Goal: Task Accomplishment & Management: Complete application form

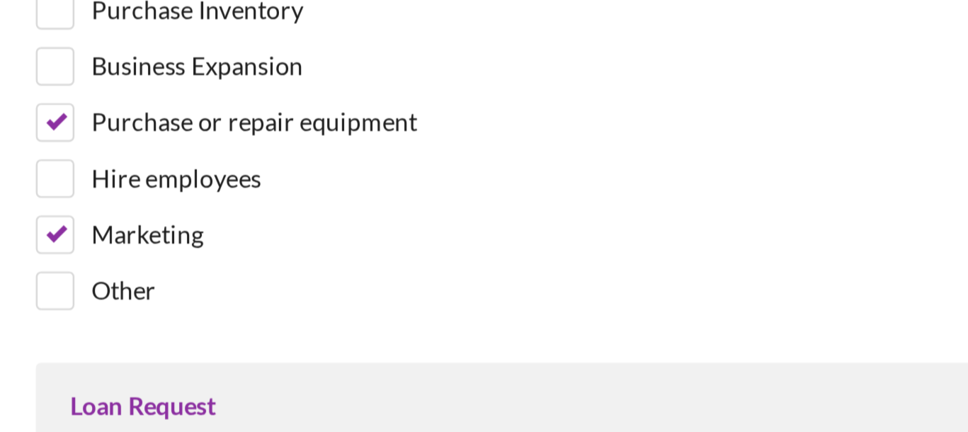
scroll to position [148, 0]
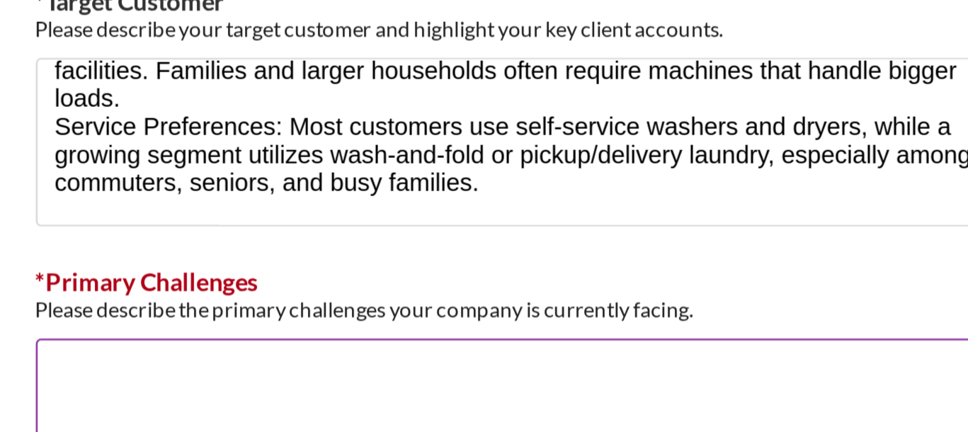
click at [407, 244] on textarea "*Primary Challenges" at bounding box center [484, 278] width 389 height 68
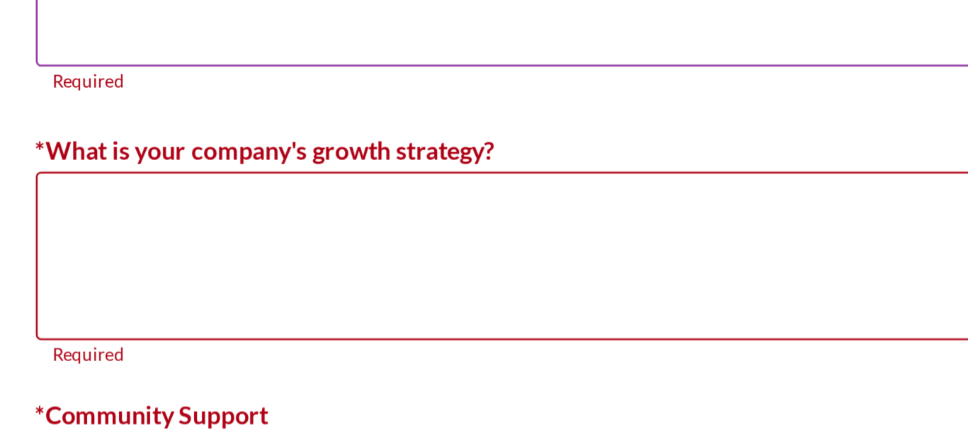
scroll to position [1308, 0]
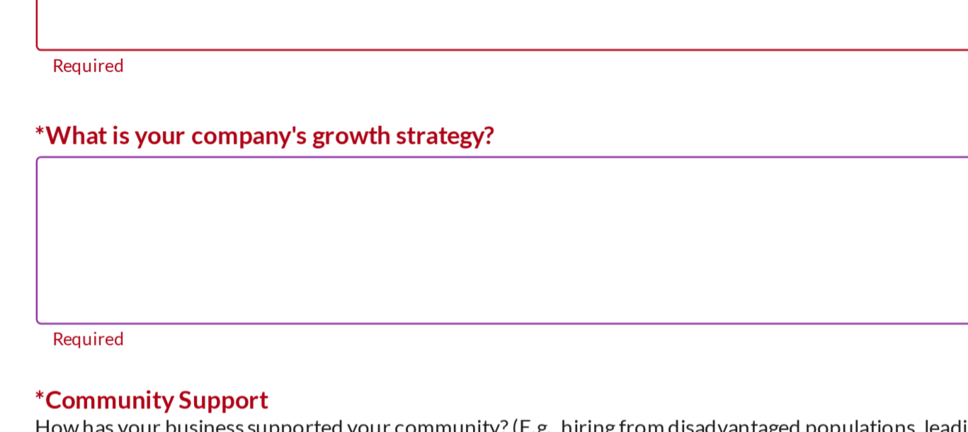
click at [384, 195] on textarea "*What is your company's growth strategy?" at bounding box center [484, 205] width 389 height 68
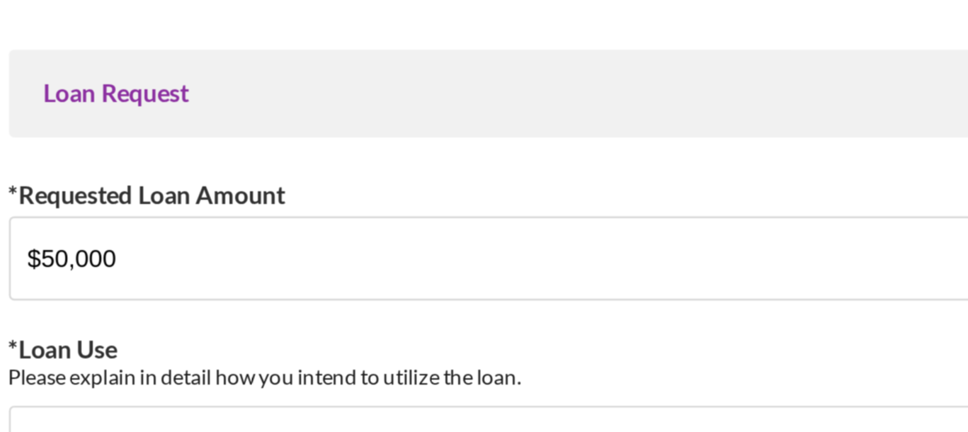
scroll to position [0, 0]
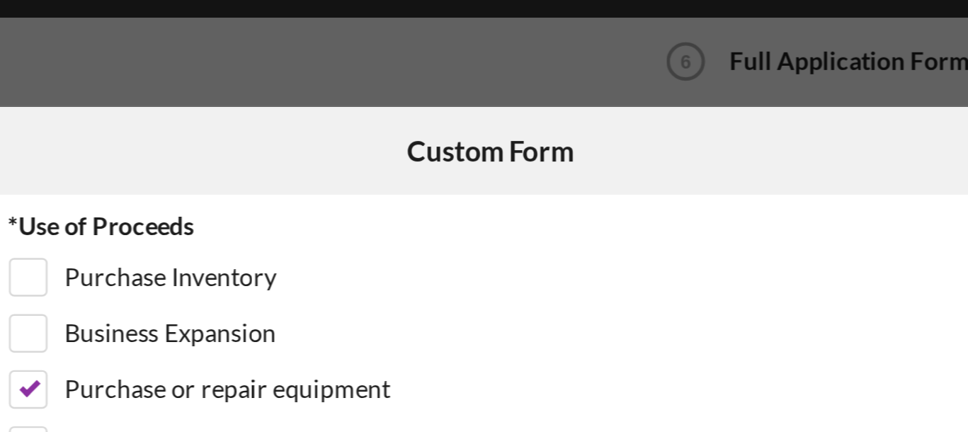
click at [430, 29] on div "Icon/Menu Close Custom Form Save *Use of Proceeds Purchase Inventory Business E…" at bounding box center [484, 216] width 968 height 432
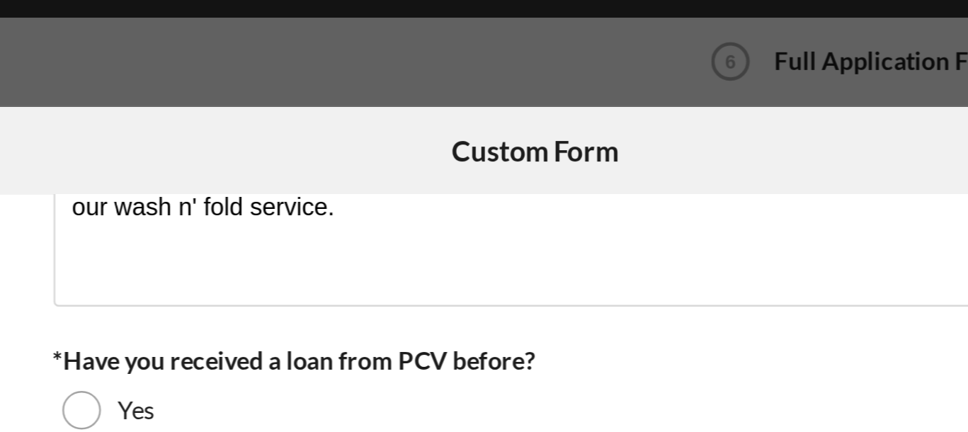
scroll to position [320, 0]
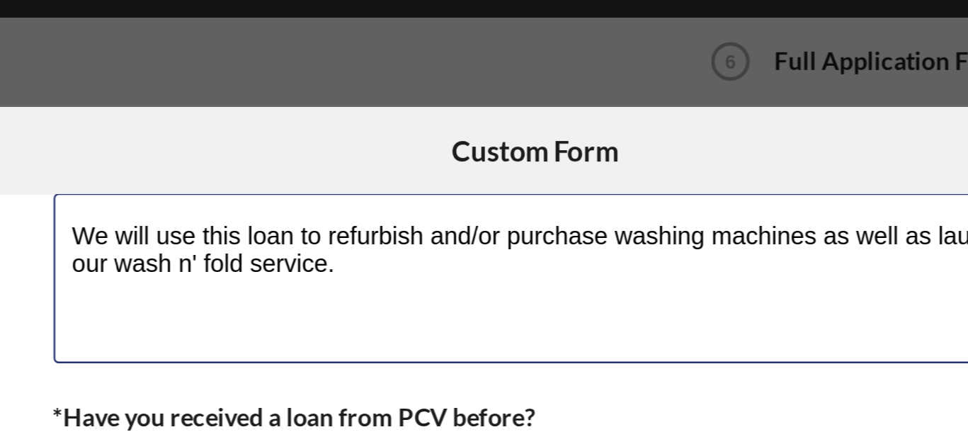
drag, startPoint x: 424, startPoint y: 110, endPoint x: 445, endPoint y: 149, distance: 45.0
click at [442, 147] on div "*Loan Use Please explain in detail how you intend to utilize the loan. We will …" at bounding box center [484, 99] width 389 height 99
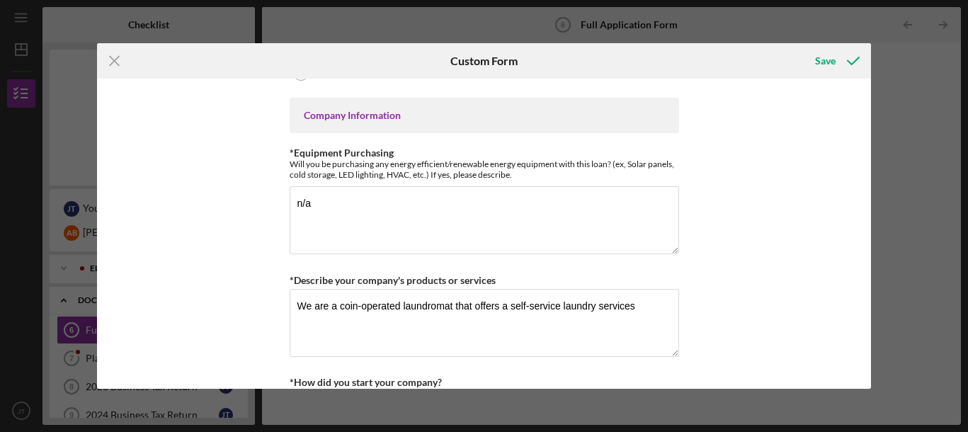
scroll to position [531, 0]
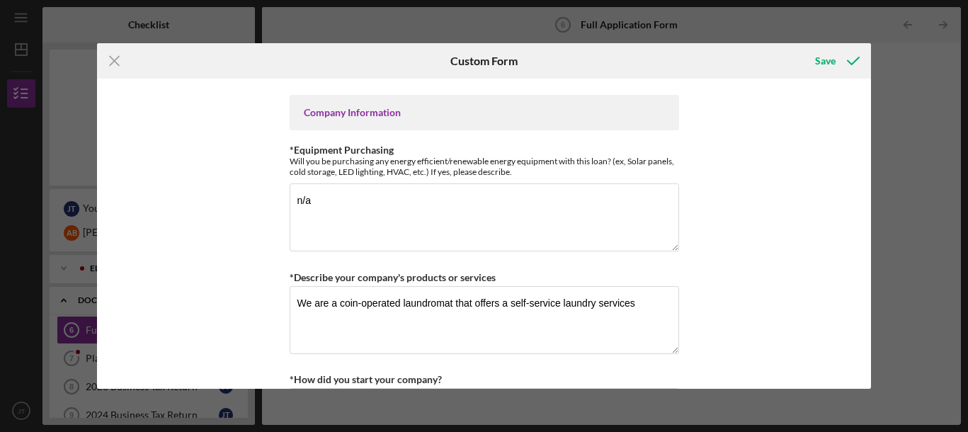
click at [823, 303] on div "*Use of Proceeds Purchase Inventory Business Expansion Purchase or repair equip…" at bounding box center [484, 234] width 774 height 310
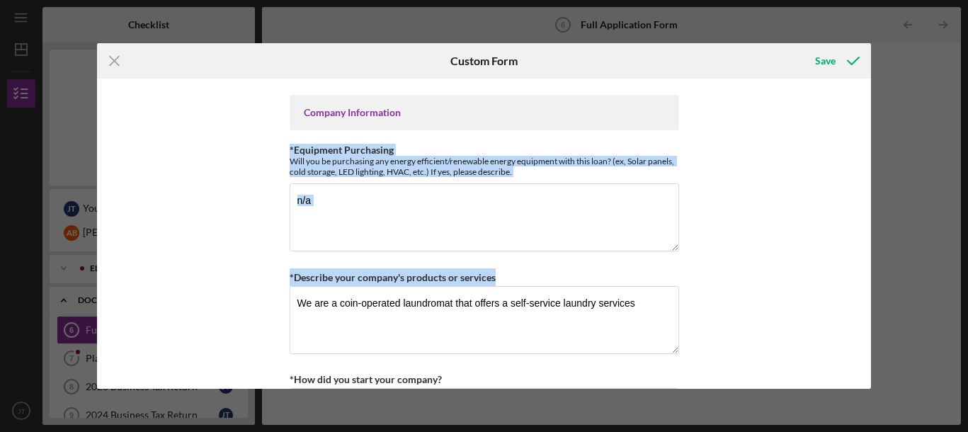
drag, startPoint x: 770, startPoint y: 277, endPoint x: 779, endPoint y: 181, distance: 95.9
click at [779, 178] on div "*Use of Proceeds Purchase Inventory Business Expansion Purchase or repair equip…" at bounding box center [484, 234] width 774 height 310
click at [735, 274] on div "*Use of Proceeds Purchase Inventory Business Expansion Purchase or repair equip…" at bounding box center [484, 234] width 774 height 310
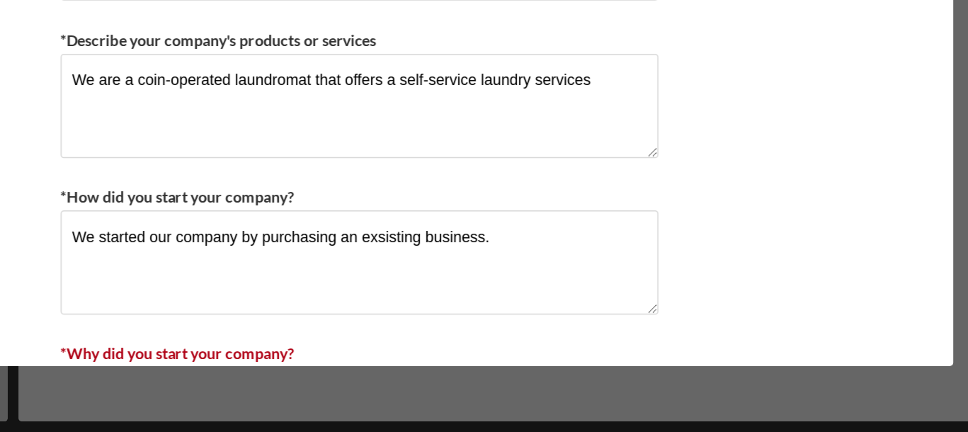
scroll to position [0, 0]
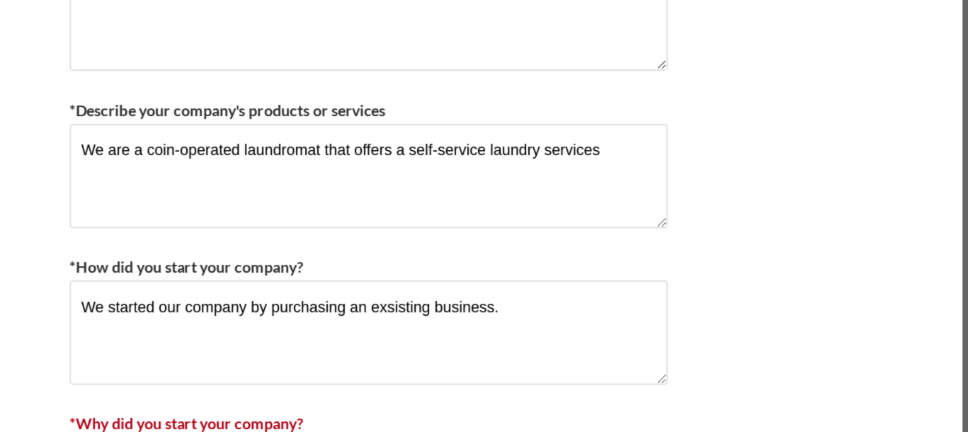
click at [873, 156] on div "Icon/Menu Close Custom Form Save *Use of Proceeds Purchase Inventory Business E…" at bounding box center [484, 216] width 968 height 432
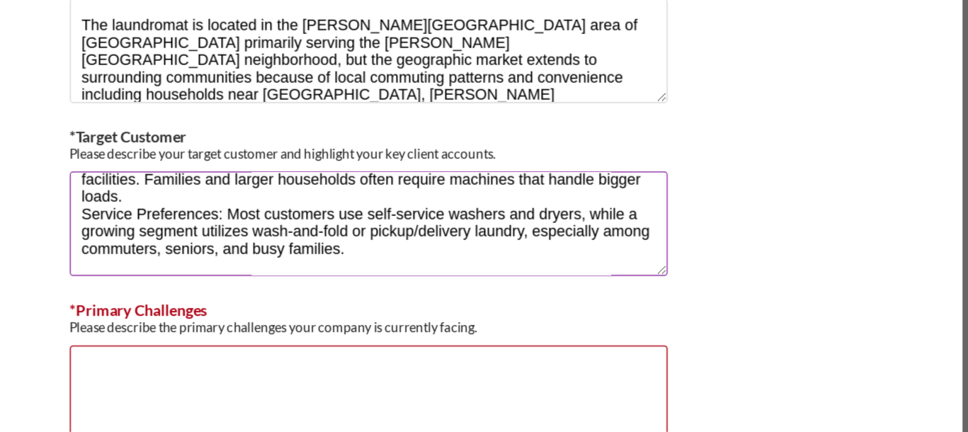
scroll to position [997, 0]
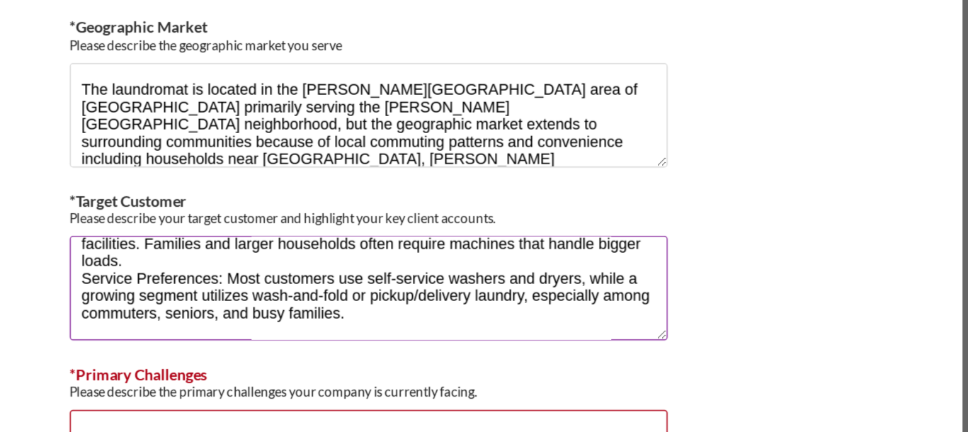
click at [644, 274] on textarea "Our target customer is primarily working-class, [DEMOGRAPHIC_DATA] renters livi…" at bounding box center [484, 292] width 389 height 68
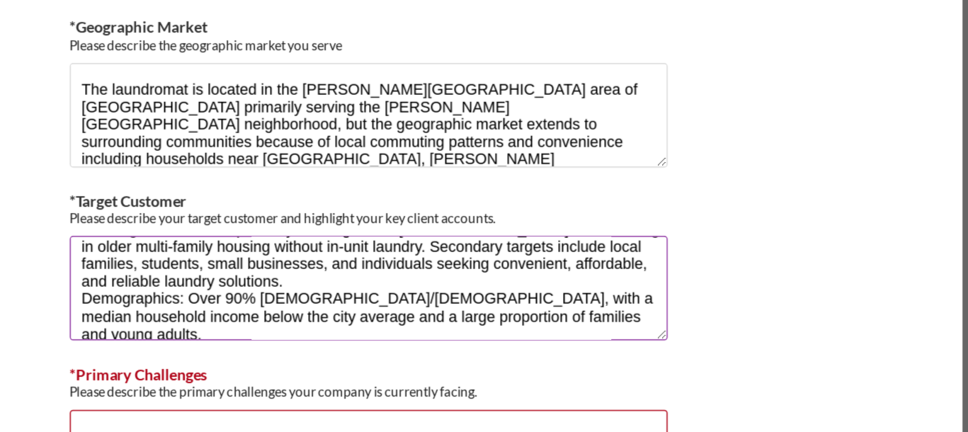
scroll to position [11, 0]
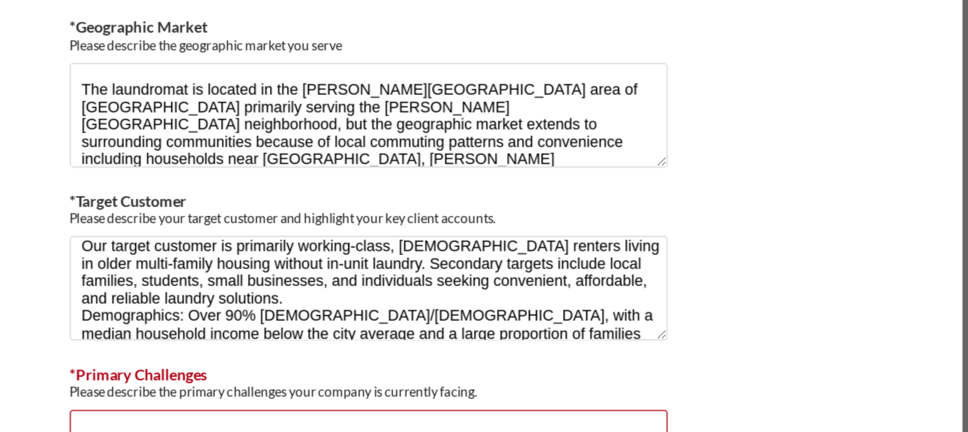
drag, startPoint x: 864, startPoint y: 183, endPoint x: 871, endPoint y: 190, distance: 9.0
click at [871, 190] on div "Icon/Menu Close Custom Form Save *Use of Proceeds Purchase Inventory Business E…" at bounding box center [484, 216] width 968 height 432
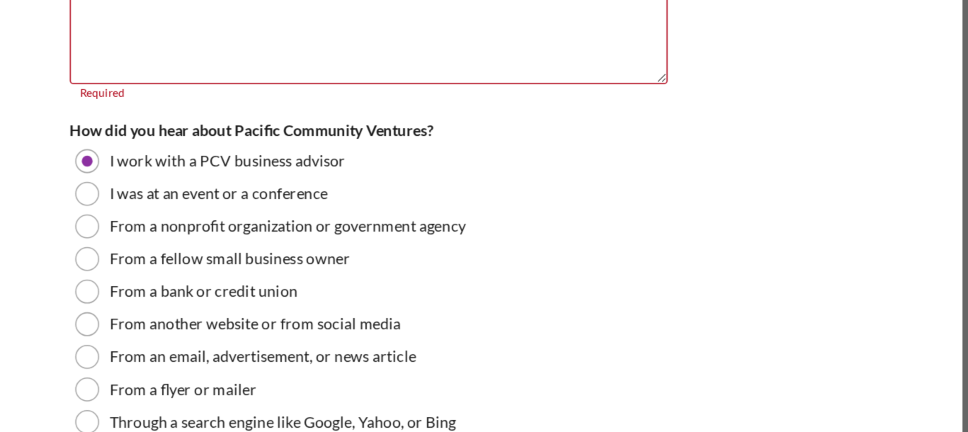
scroll to position [1647, 0]
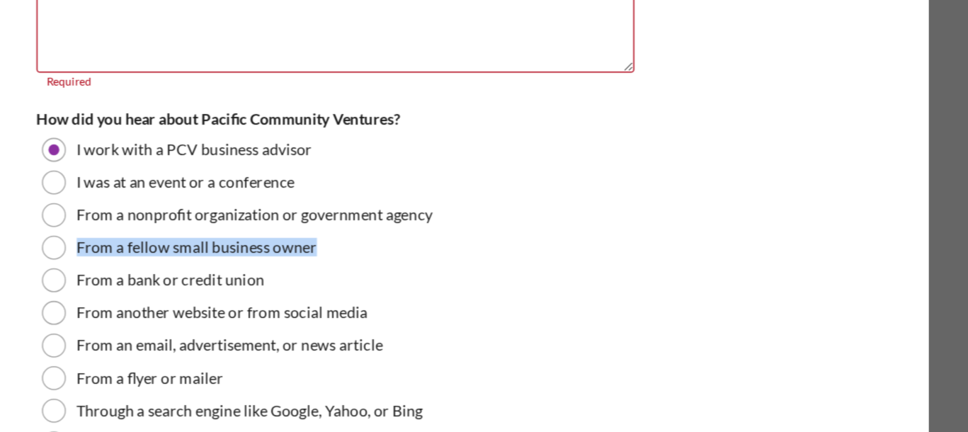
drag, startPoint x: 869, startPoint y: 247, endPoint x: 891, endPoint y: 249, distance: 21.3
click at [891, 248] on div "Icon/Menu Close Custom Form Save *Use of Proceeds Purchase Inventory Business E…" at bounding box center [484, 216] width 968 height 432
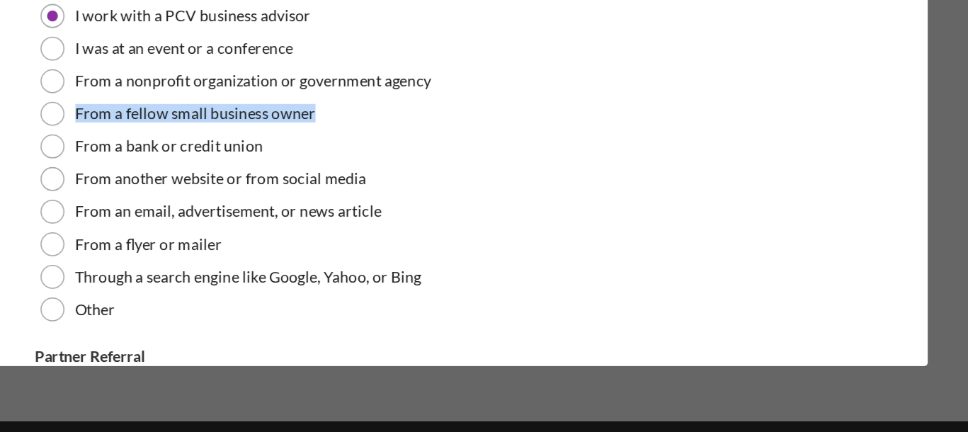
scroll to position [0, 0]
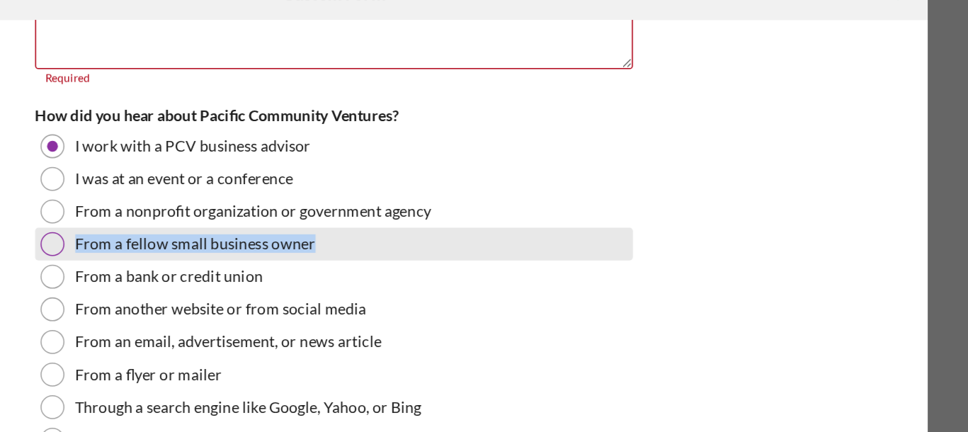
click at [302, 219] on div at bounding box center [301, 225] width 16 height 16
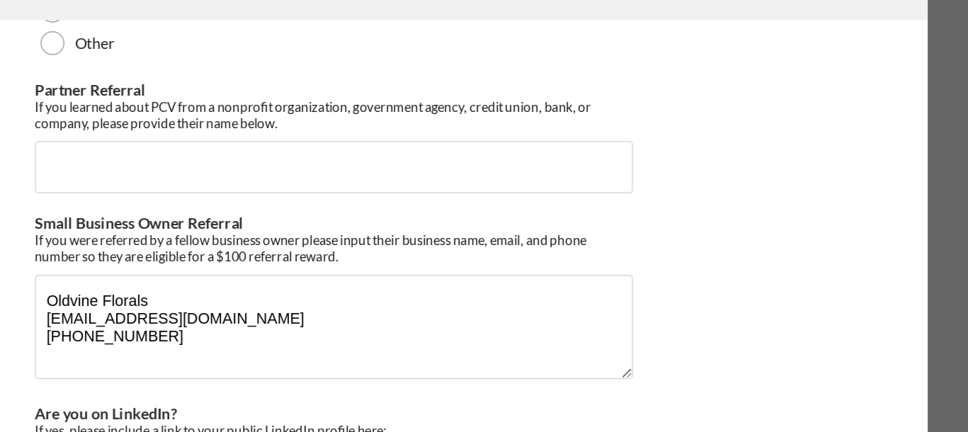
scroll to position [1951, 0]
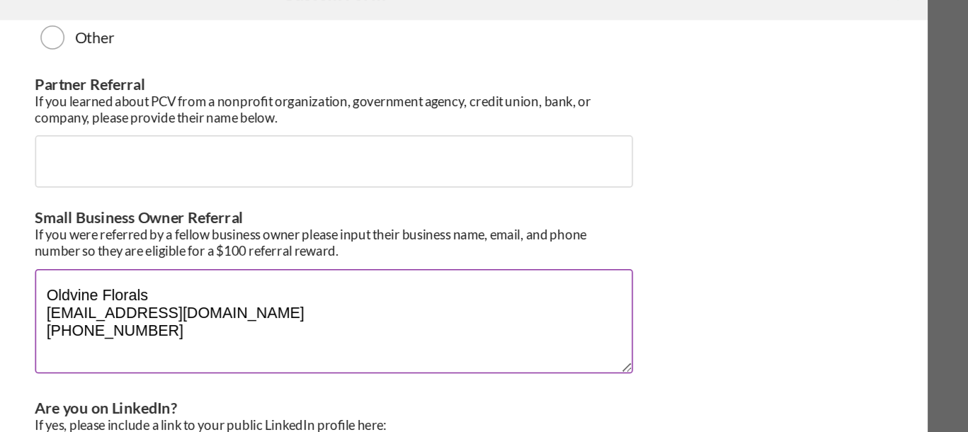
click at [305, 246] on textarea "Oldvine Florals [EMAIL_ADDRESS][DOMAIN_NAME] [PHONE_NUMBER]" at bounding box center [484, 275] width 389 height 68
click at [290, 251] on textarea "Oldvine Florals [EMAIL_ADDRESS][DOMAIN_NAME] [PHONE_NUMBER]" at bounding box center [484, 275] width 389 height 68
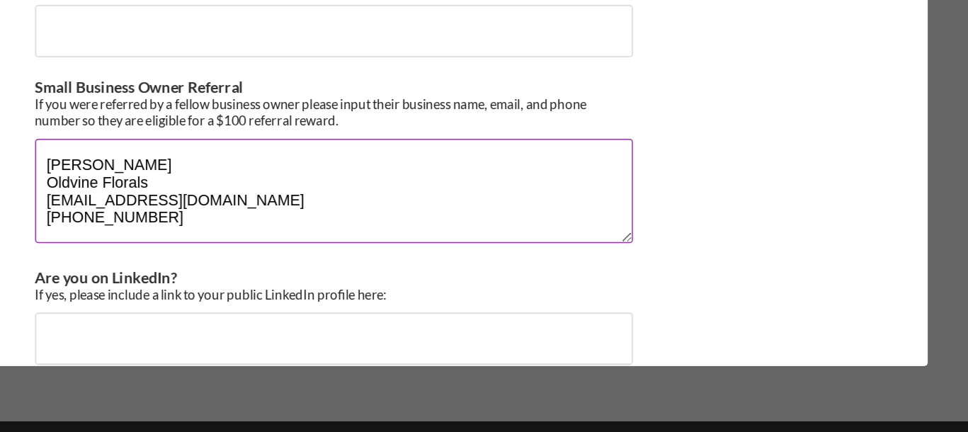
scroll to position [0, 0]
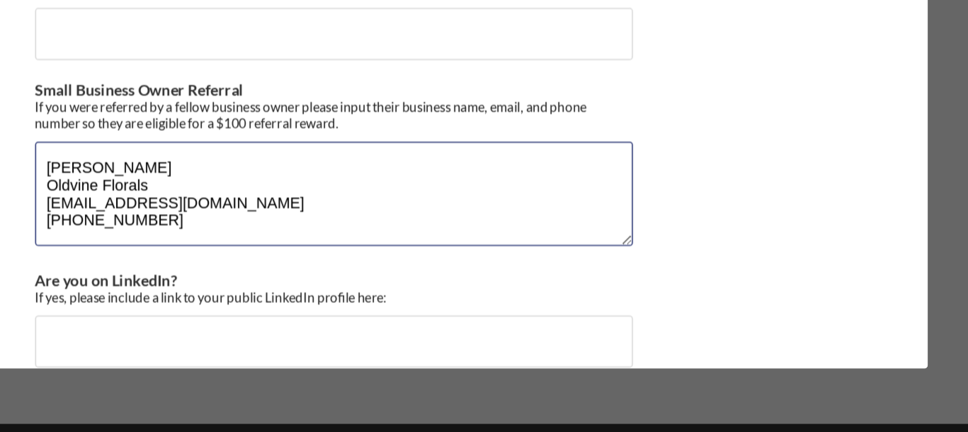
type textarea "[PERSON_NAME] Oldvine Florals [EMAIL_ADDRESS][DOMAIN_NAME] [PHONE_NUMBER]"
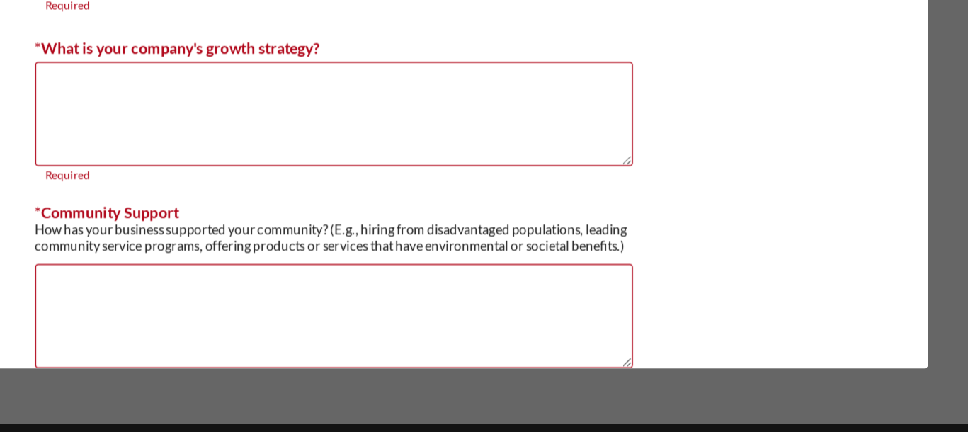
scroll to position [1199, 0]
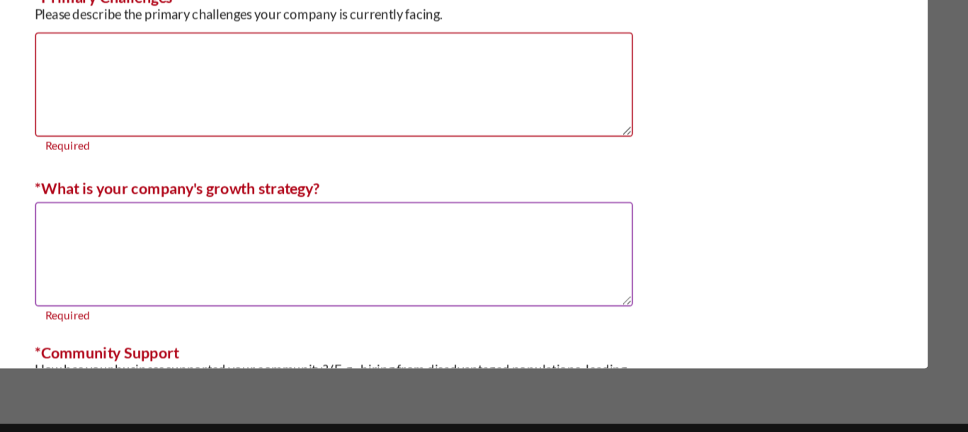
click at [425, 294] on textarea "*What is your company's growth strategy?" at bounding box center [484, 314] width 389 height 68
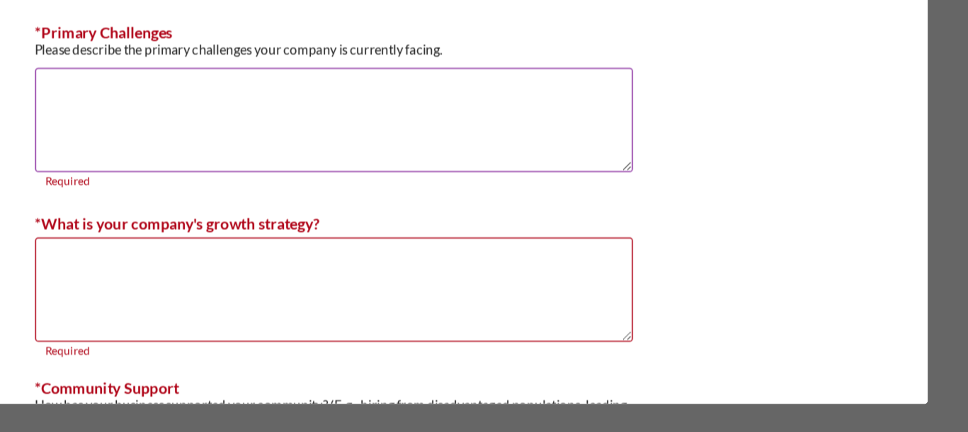
click at [347, 182] on textarea "*Primary Challenges" at bounding box center [484, 204] width 389 height 68
paste textarea "recent immigration raids, with compounding effects from mounting utility bills."
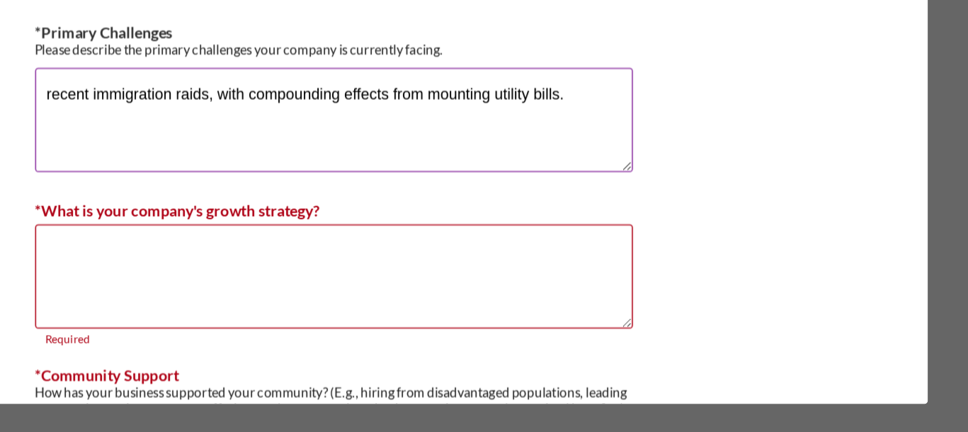
click at [294, 182] on textarea "recent immigration raids, with compounding effects from mounting utility bills." at bounding box center [484, 204] width 389 height 68
click at [428, 187] on textarea "The recent immigration raids, with compounding effects from mounting utility bi…" at bounding box center [484, 204] width 389 height 68
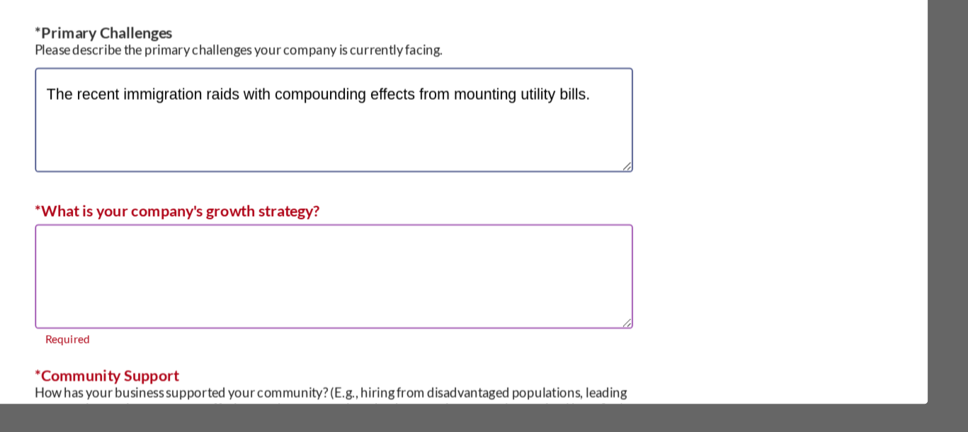
type textarea "The recent immigration raids with compounding effects from mounting utility bil…"
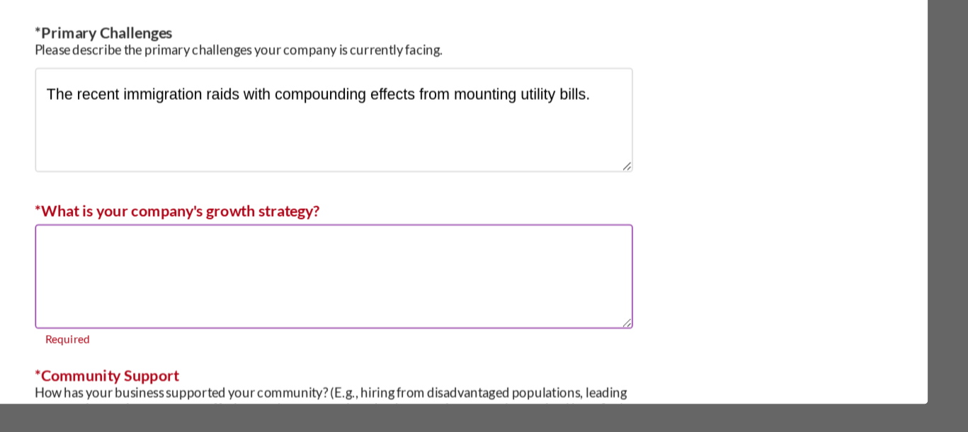
click at [347, 285] on textarea "*What is your company's growth strategy?" at bounding box center [484, 306] width 389 height 68
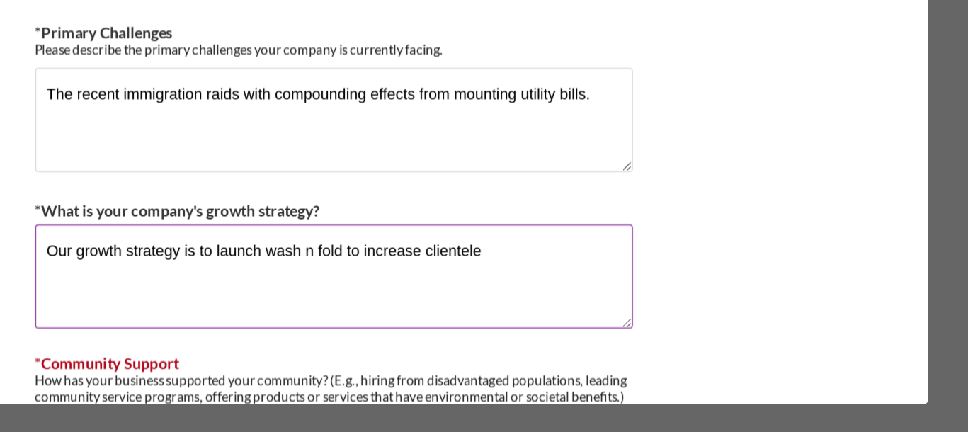
click at [405, 285] on textarea "Our growth strategy is to launch wash n fold to increase clientele" at bounding box center [484, 306] width 389 height 68
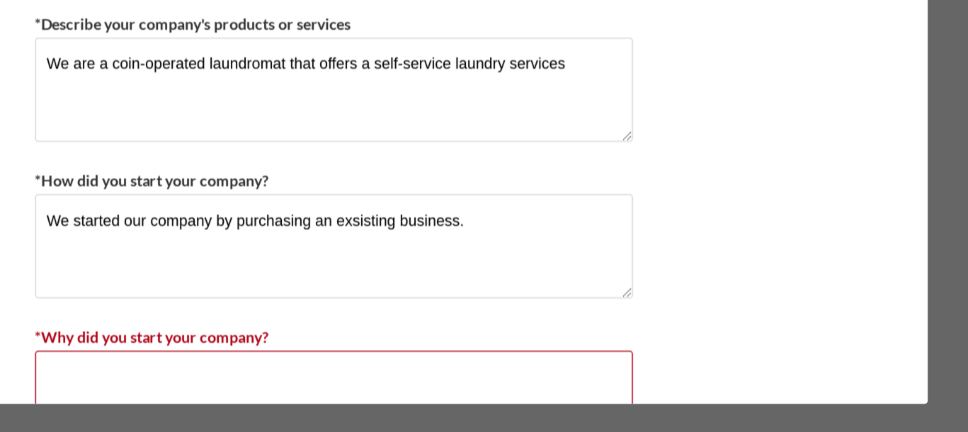
scroll to position [666, 0]
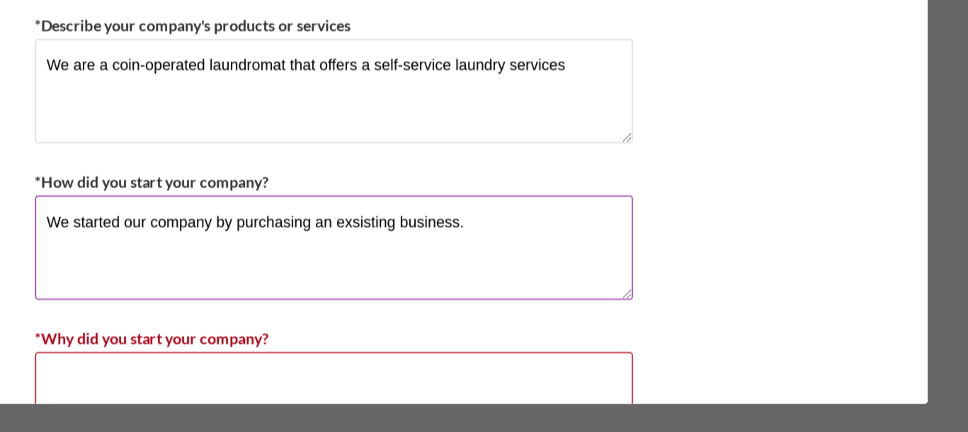
type textarea "Our growth strategy is to market our business, update equipment and launch wash…"
click at [498, 268] on textarea "We started our company by purchasing an exsisting business." at bounding box center [484, 287] width 389 height 68
click at [495, 271] on textarea "We started our company by purchasing an exsisting business." at bounding box center [484, 287] width 389 height 68
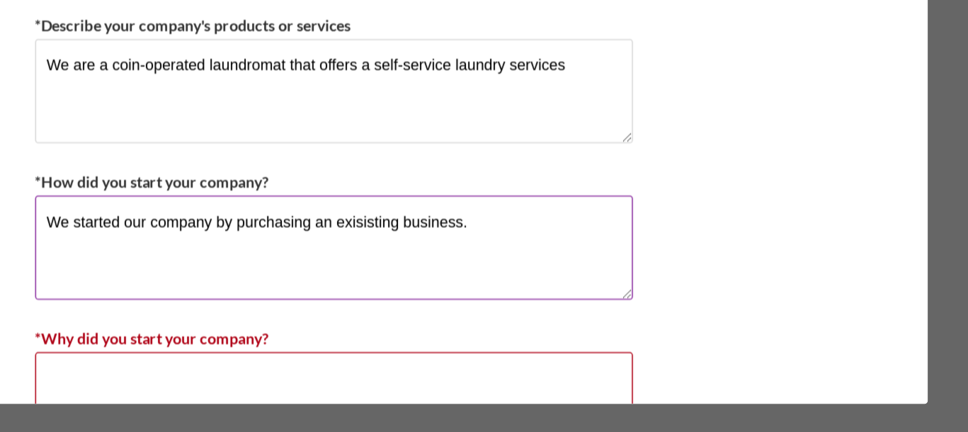
type textarea "We started our company by purchasing an exsisting business."
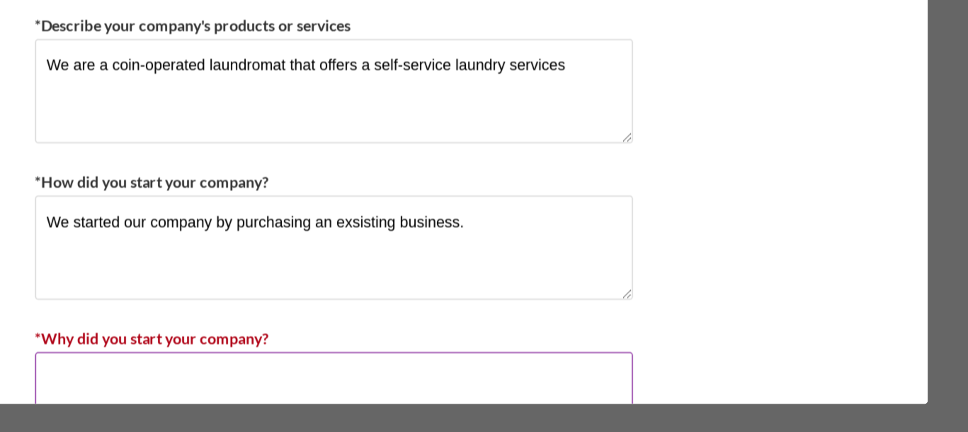
click at [302, 361] on textarea "*Why did you start your company?" at bounding box center [484, 389] width 389 height 68
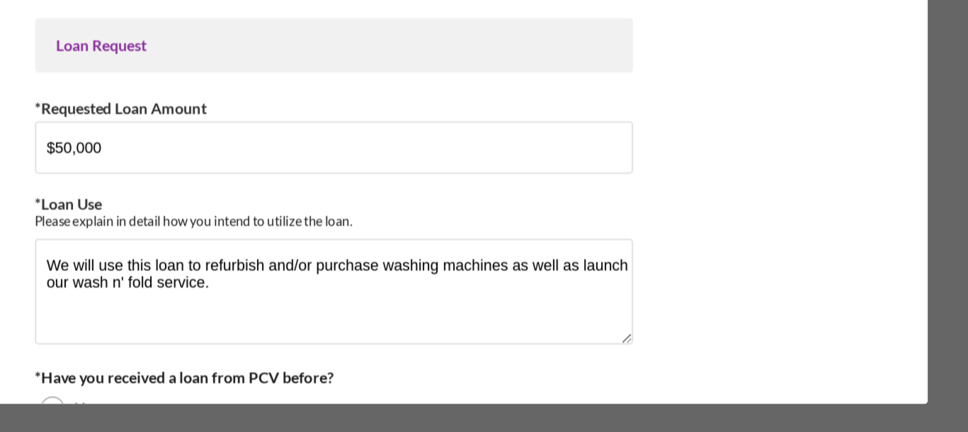
scroll to position [0, 0]
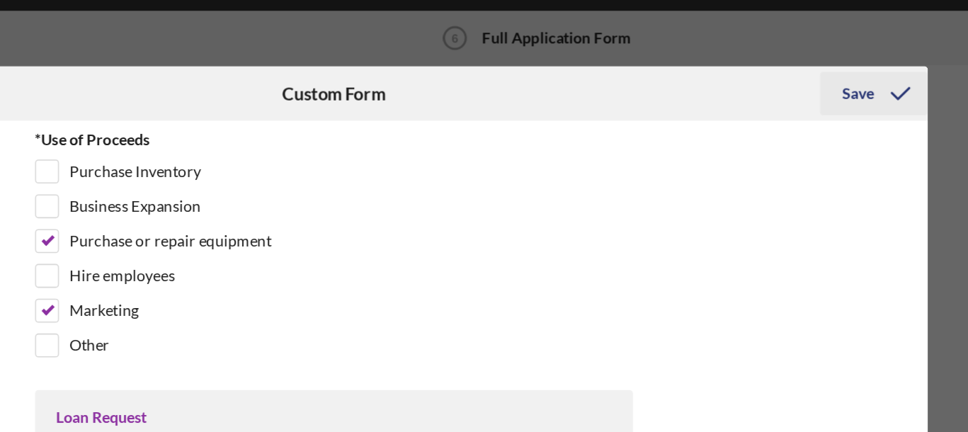
type textarea "We started Wash n' Peace Laundry to create stability for our families and build…"
click at [824, 64] on div "Save" at bounding box center [825, 61] width 21 height 28
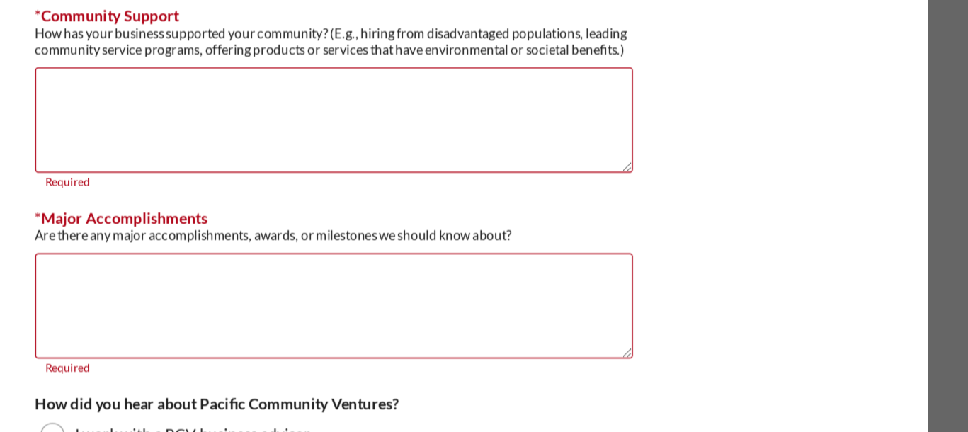
scroll to position [1465, 0]
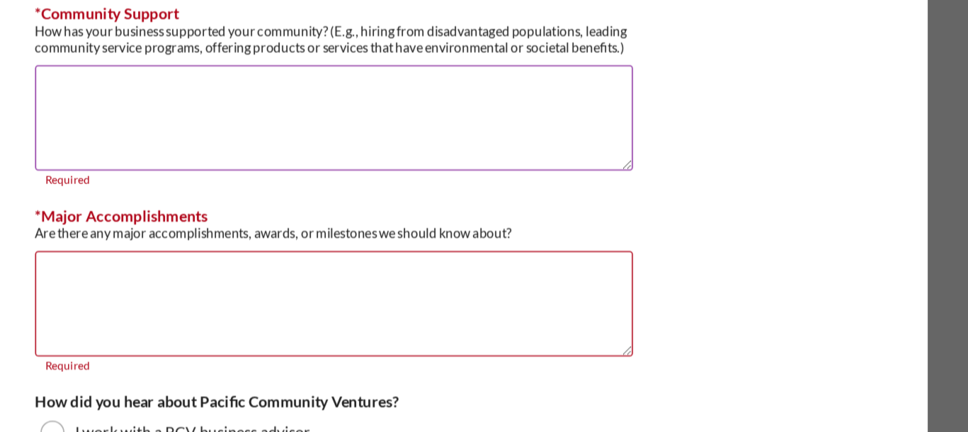
click at [457, 125] on textarea "*Community Support" at bounding box center [484, 155] width 389 height 68
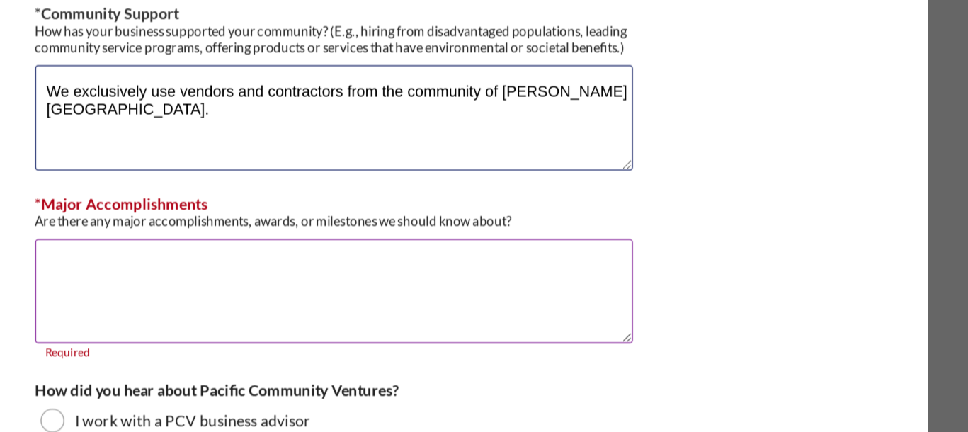
type textarea "We exclusively use vendors and contractors from the community of [PERSON_NAME][…"
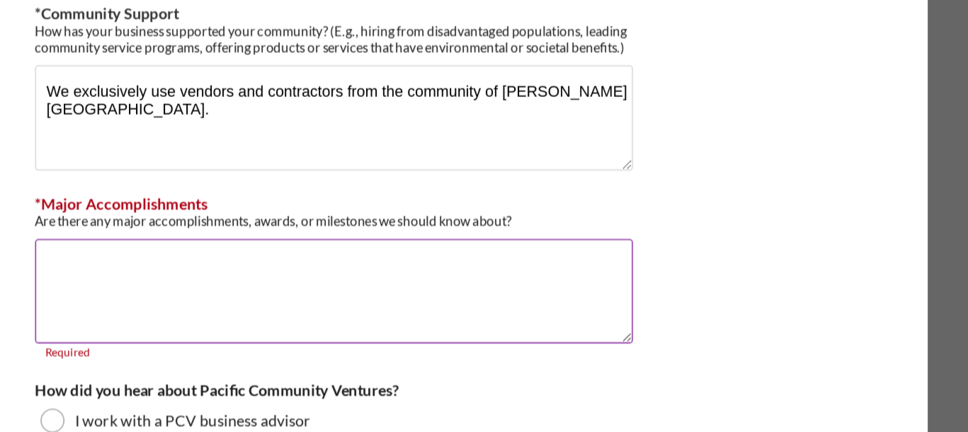
click at [308, 243] on textarea "*Major Accomplishments" at bounding box center [484, 268] width 389 height 68
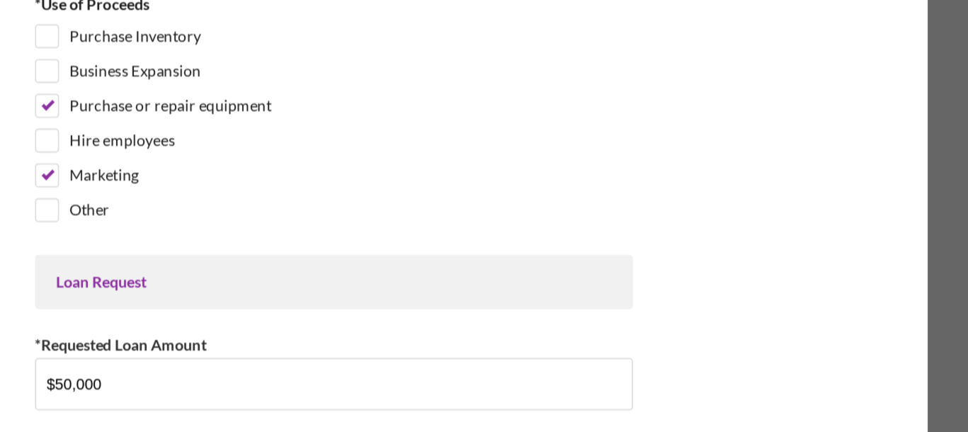
scroll to position [0, 0]
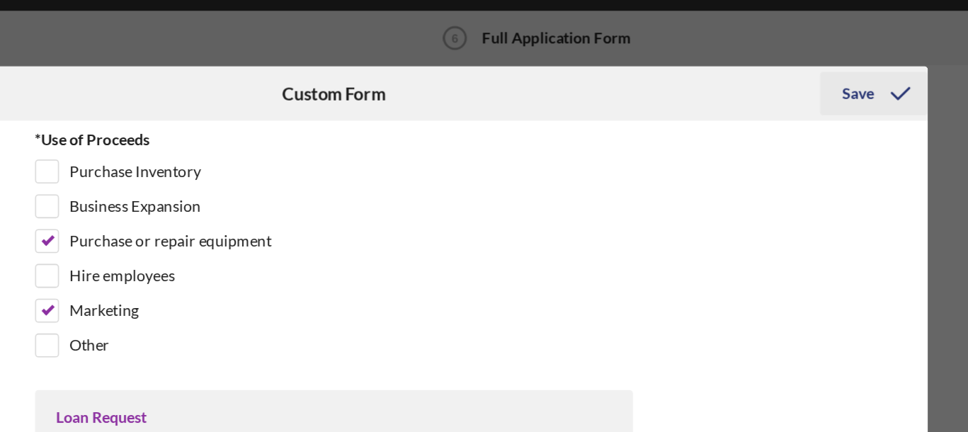
type textarea "We survived one year."
click at [828, 64] on div "Save" at bounding box center [825, 61] width 21 height 28
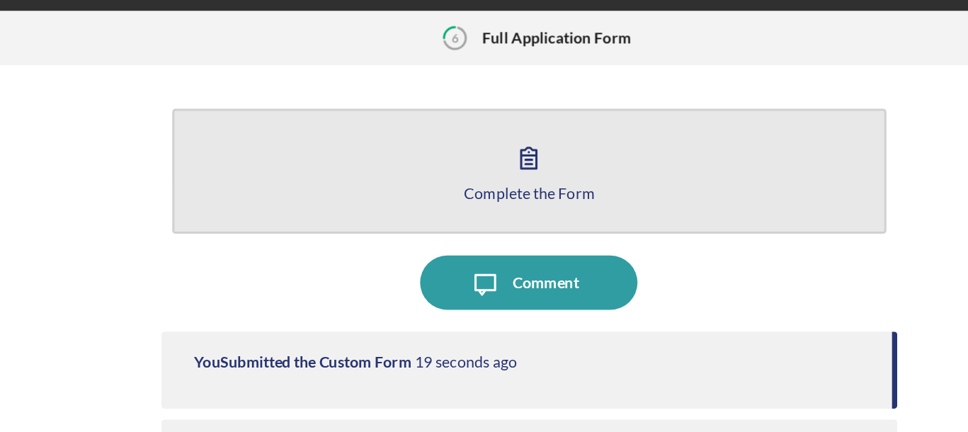
click at [610, 102] on icon "button" at bounding box center [610, 102] width 35 height 35
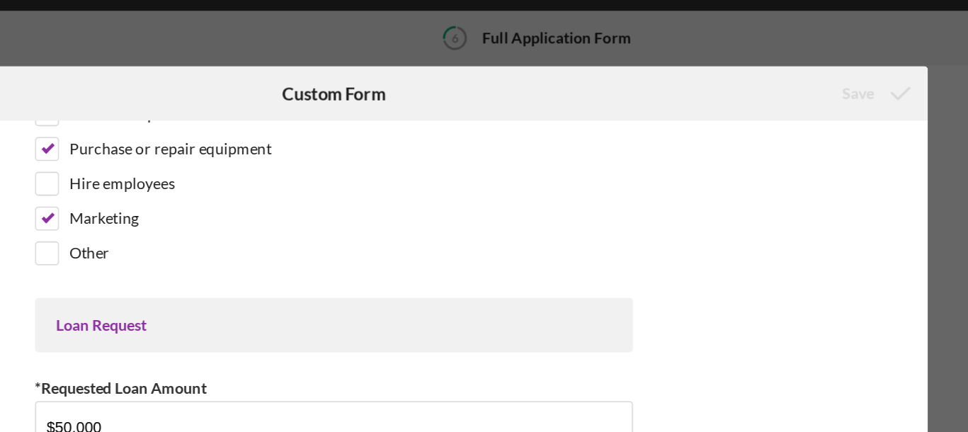
scroll to position [55, 0]
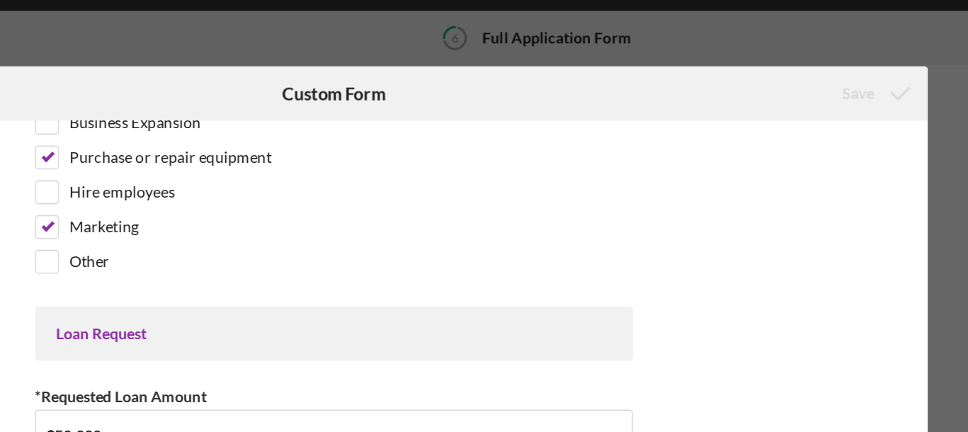
click at [714, 34] on div "Icon/Menu Close Custom Form Save *Use of Proceeds Purchase Inventory Business E…" at bounding box center [484, 216] width 968 height 432
click at [714, 30] on div "Icon/Menu Close Custom Form Save *Use of Proceeds Purchase Inventory Business E…" at bounding box center [484, 216] width 968 height 432
drag, startPoint x: 597, startPoint y: 61, endPoint x: 728, endPoint y: 62, distance: 131.0
click at [728, 62] on div "Icon/Menu Close Custom Form Save" at bounding box center [484, 60] width 774 height 35
click at [738, 33] on div "Icon/Menu Close Custom Form Save *Use of Proceeds Purchase Inventory Business E…" at bounding box center [484, 216] width 968 height 432
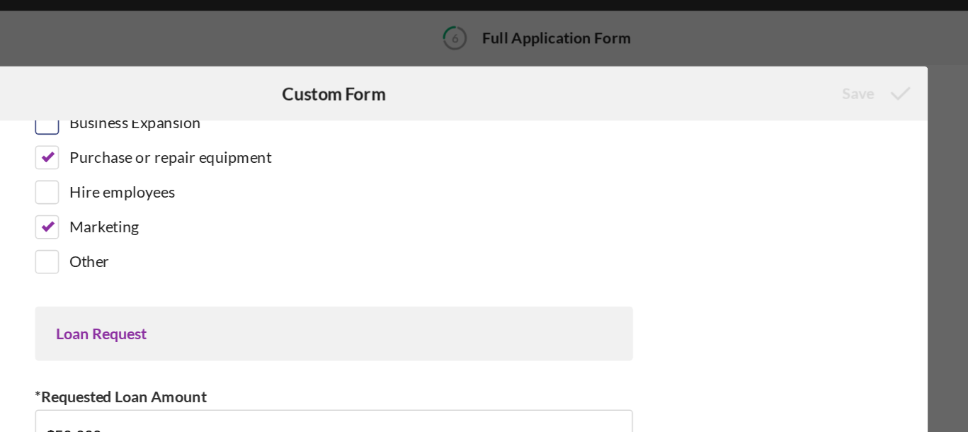
scroll to position [32, 0]
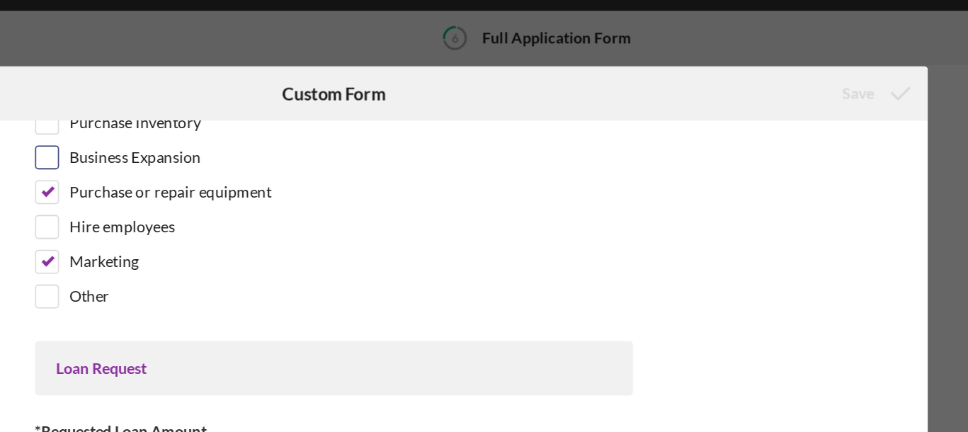
click at [676, 92] on div "*Use of Proceeds Purchase Inventory Business Expansion Purchase or repair equip…" at bounding box center [484, 131] width 389 height 154
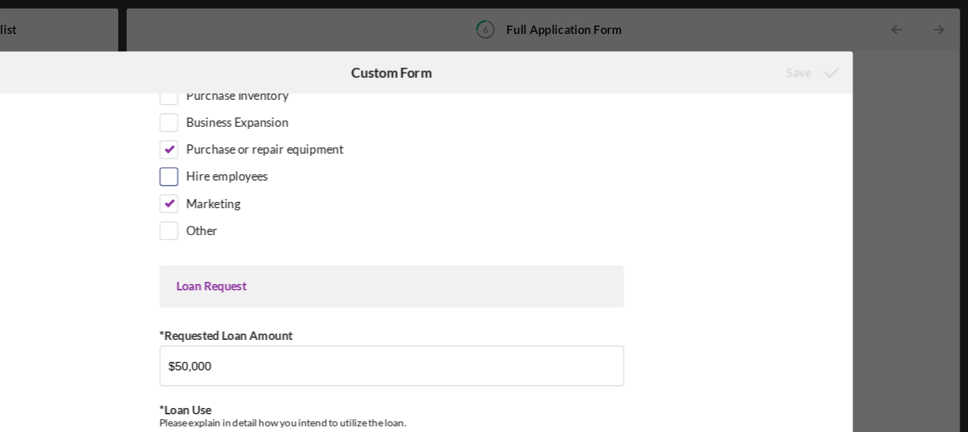
scroll to position [0, 0]
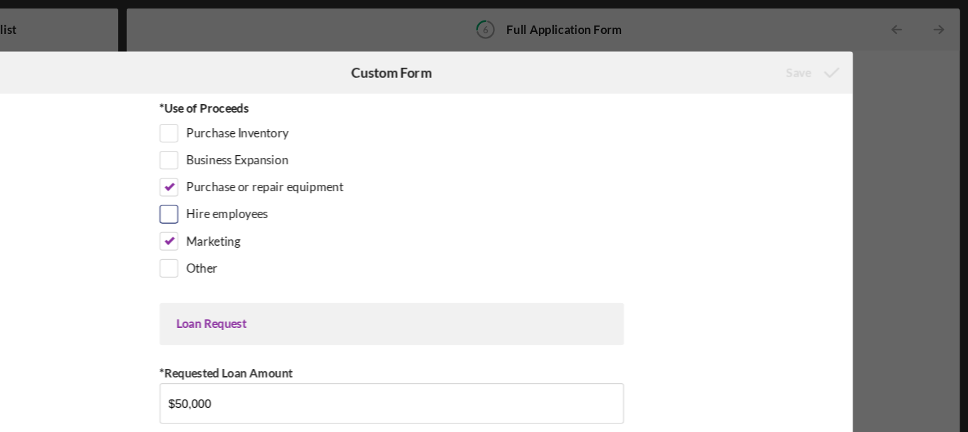
drag, startPoint x: 641, startPoint y: 148, endPoint x: 555, endPoint y: 148, distance: 86.4
click at [555, 148] on div "*Use of Proceeds Purchase Inventory Business Expansion Purchase or repair equip…" at bounding box center [484, 163] width 389 height 154
drag, startPoint x: 367, startPoint y: 55, endPoint x: 467, endPoint y: 59, distance: 99.9
click at [467, 59] on div "Custom Form" at bounding box center [484, 60] width 258 height 35
click at [534, 153] on div "Purchase or repair equipment" at bounding box center [484, 160] width 389 height 23
